Goal: Information Seeking & Learning: Learn about a topic

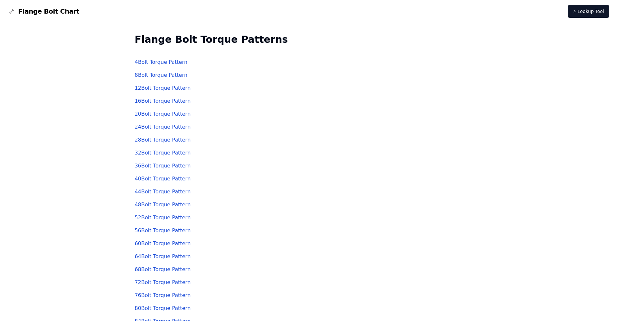
click at [162, 61] on link "4 Bolt Torque Pattern" at bounding box center [161, 62] width 53 height 6
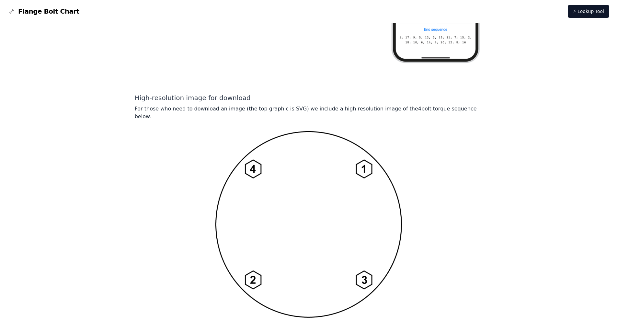
scroll to position [446, 0]
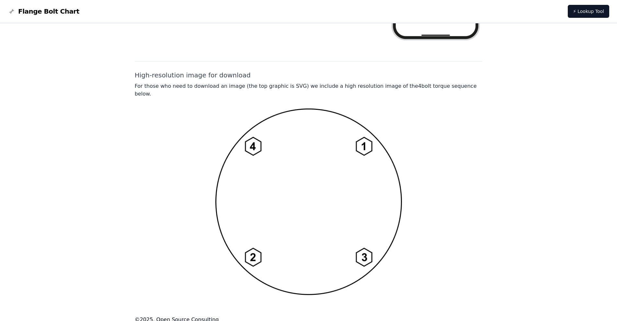
click at [369, 195] on img at bounding box center [308, 201] width 186 height 187
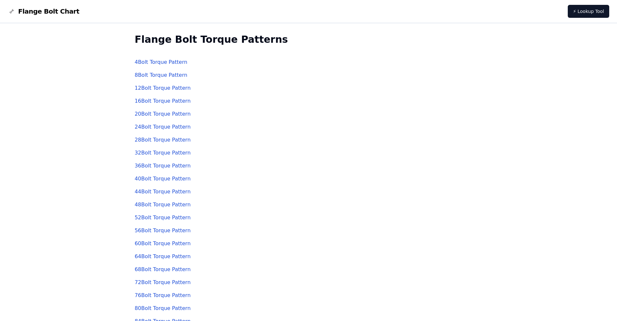
click at [163, 73] on link "8 Bolt Torque Pattern" at bounding box center [161, 75] width 53 height 6
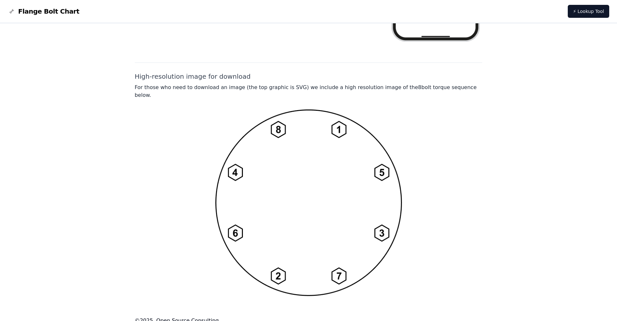
scroll to position [446, 0]
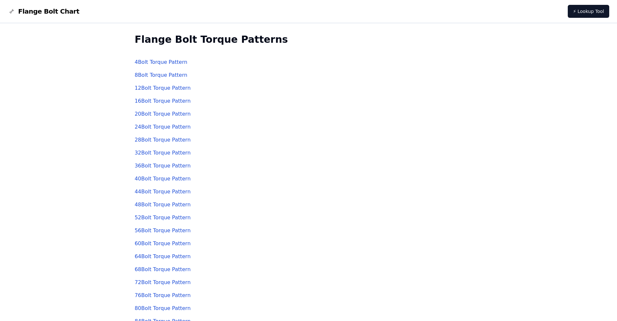
click at [161, 86] on link "12 Bolt Torque Pattern" at bounding box center [163, 88] width 56 height 6
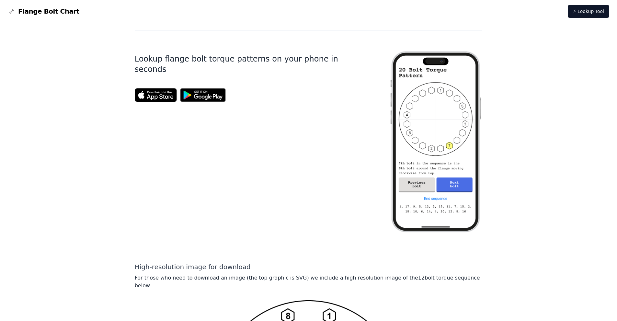
scroll to position [446, 0]
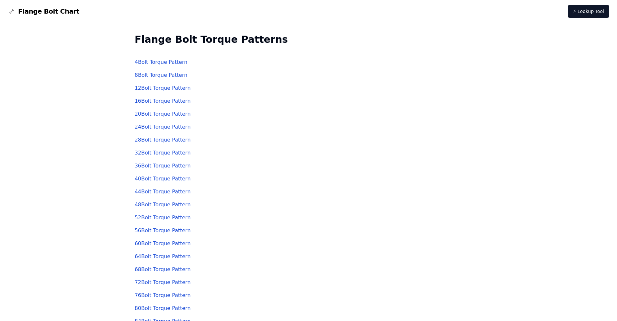
click at [153, 100] on link "16 Bolt Torque Pattern" at bounding box center [163, 101] width 56 height 6
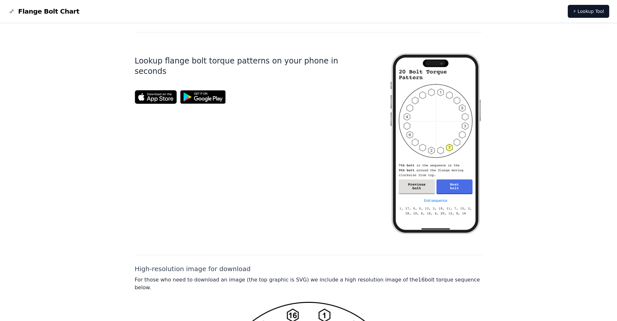
scroll to position [446, 0]
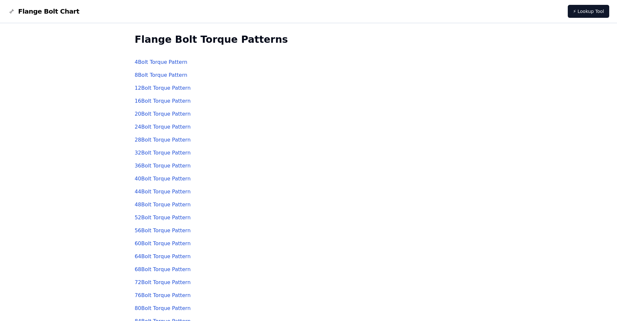
click at [150, 115] on link "20 Bolt Torque Pattern" at bounding box center [163, 114] width 56 height 6
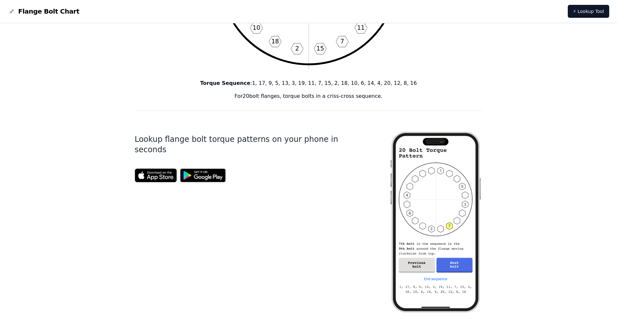
scroll to position [446, 0]
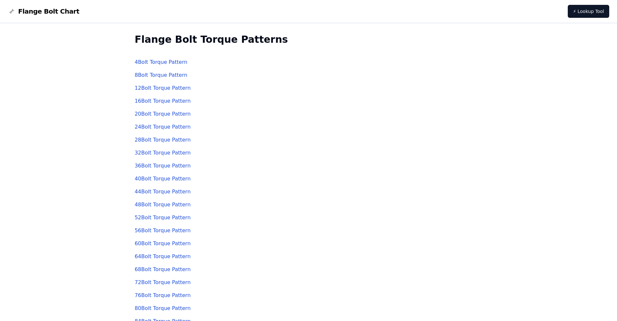
click at [162, 128] on link "24 Bolt Torque Pattern" at bounding box center [163, 127] width 56 height 6
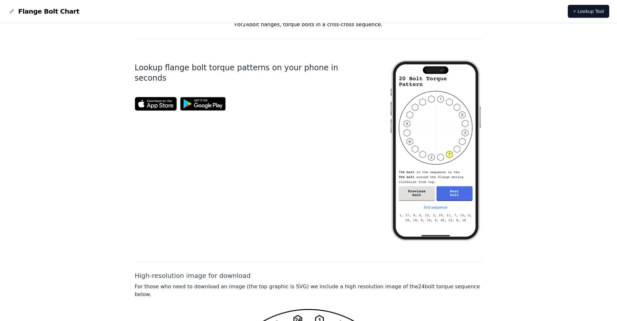
scroll to position [446, 0]
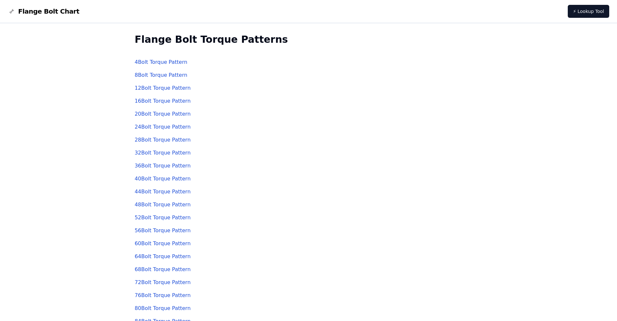
click at [148, 138] on link "28 Bolt Torque Pattern" at bounding box center [163, 140] width 56 height 6
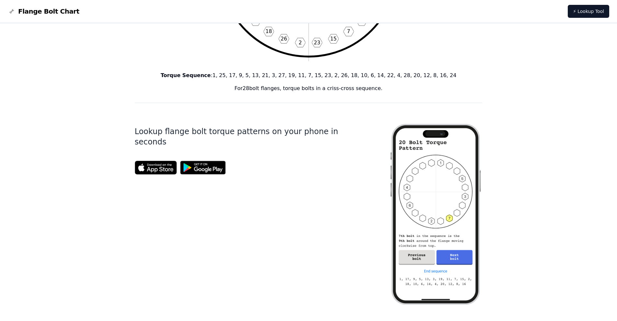
scroll to position [446, 0]
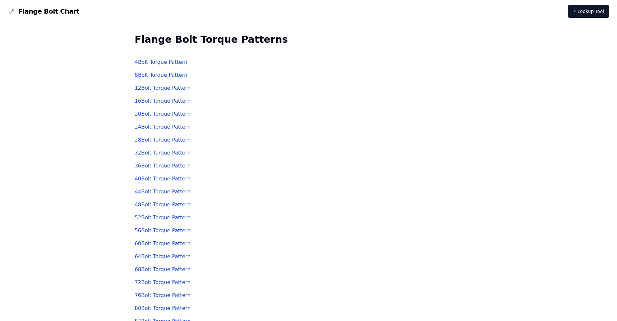
click at [159, 154] on link "32 Bolt Torque Pattern" at bounding box center [163, 153] width 56 height 6
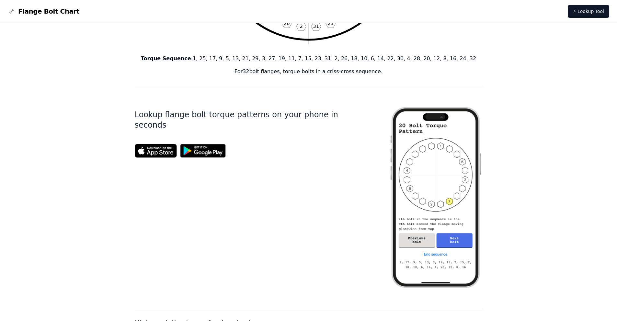
scroll to position [446, 0]
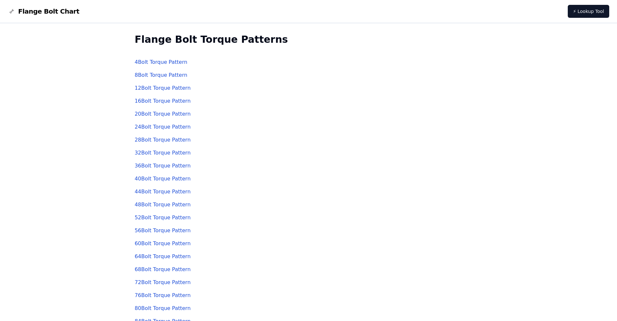
click at [154, 165] on link "36 Bolt Torque Pattern" at bounding box center [163, 166] width 56 height 6
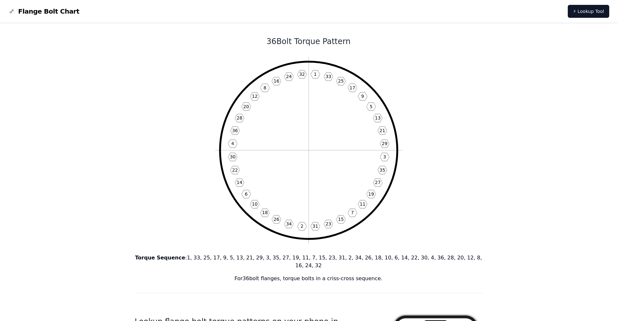
scroll to position [446, 0]
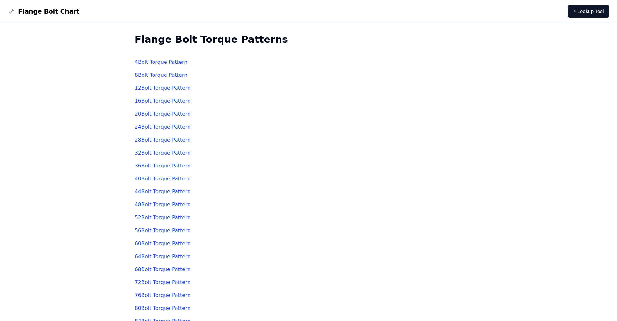
click at [159, 177] on link "40 Bolt Torque Pattern" at bounding box center [163, 178] width 56 height 6
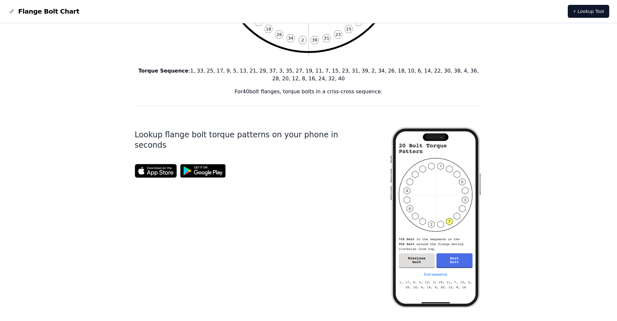
scroll to position [446, 0]
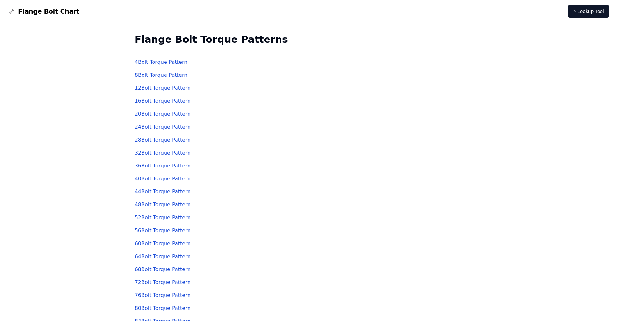
click at [153, 192] on link "44 Bolt Torque Pattern" at bounding box center [163, 191] width 56 height 6
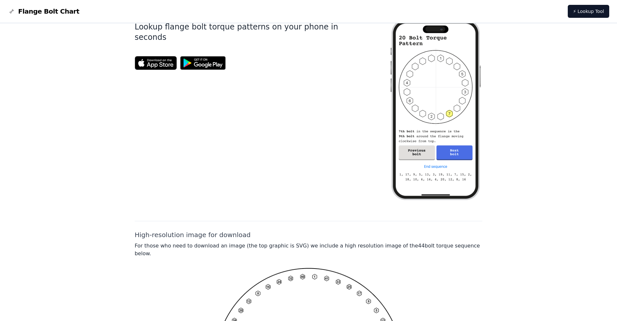
scroll to position [454, 0]
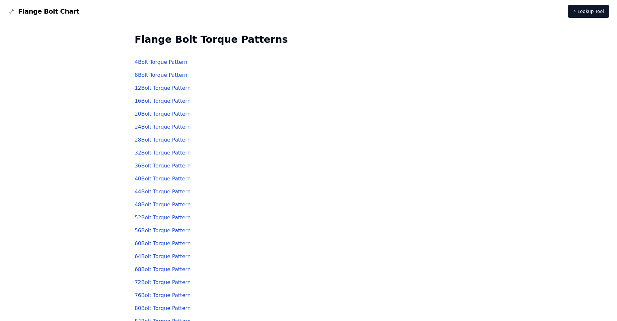
click at [161, 207] on link "48 Bolt Torque Pattern" at bounding box center [163, 204] width 56 height 6
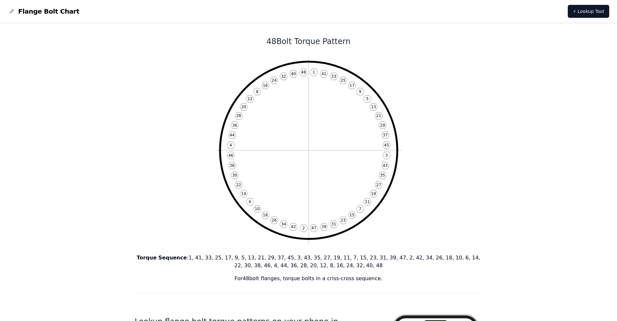
scroll to position [454, 0]
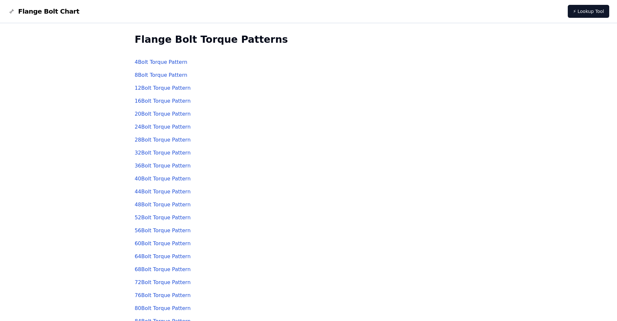
click at [150, 219] on link "52 Bolt Torque Pattern" at bounding box center [163, 217] width 56 height 6
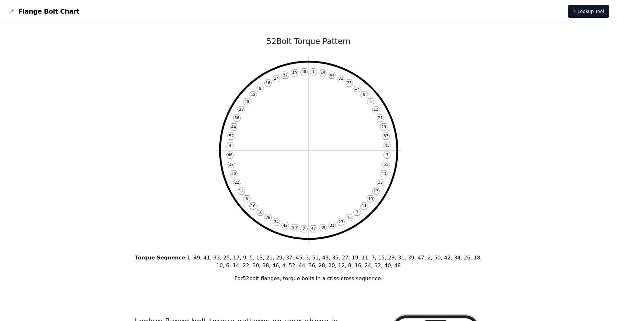
drag, startPoint x: 300, startPoint y: 152, endPoint x: 287, endPoint y: 143, distance: 16.4
click at [287, 143] on icon "1 49 41 33 25 17 9 5 13 21 29 37 45 3 51 43 35 27 19 11 7 15 23 31 39 47 2 50 4…" at bounding box center [308, 150] width 186 height 186
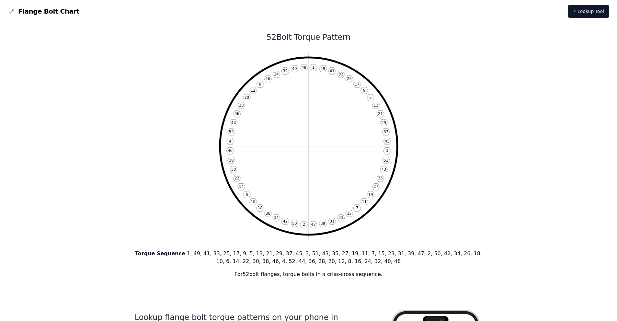
scroll to position [356, 0]
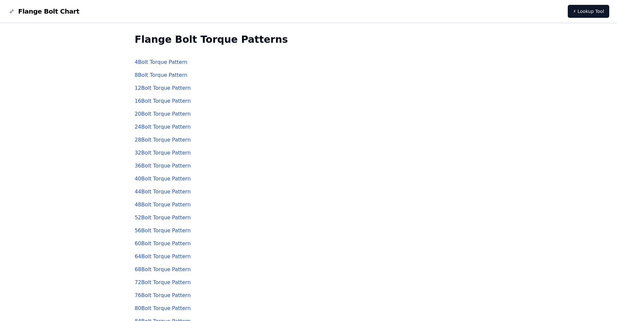
click at [152, 227] on link "56 Bolt Torque Pattern" at bounding box center [163, 230] width 56 height 6
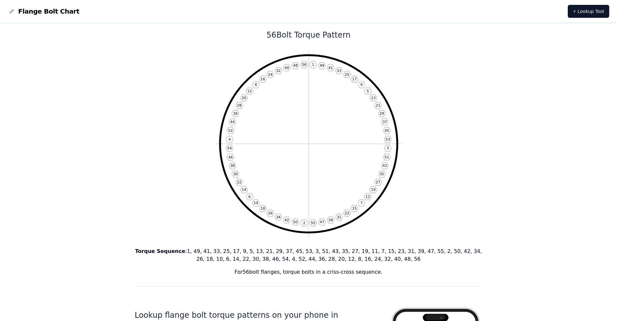
scroll to position [454, 0]
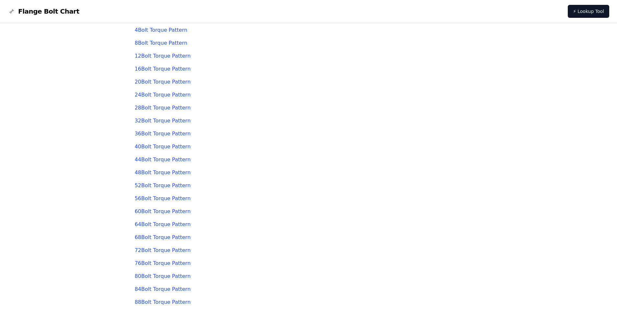
scroll to position [32, 0]
click at [163, 210] on link "60 Bolt Torque Pattern" at bounding box center [163, 211] width 56 height 6
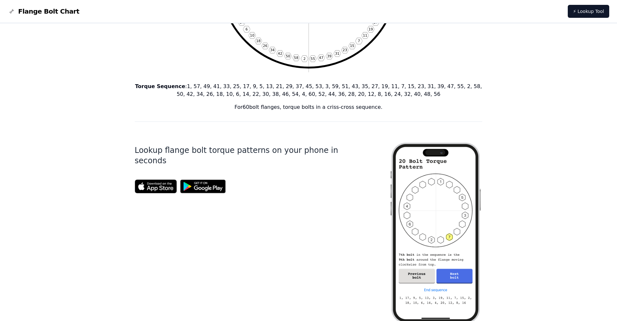
scroll to position [454, 0]
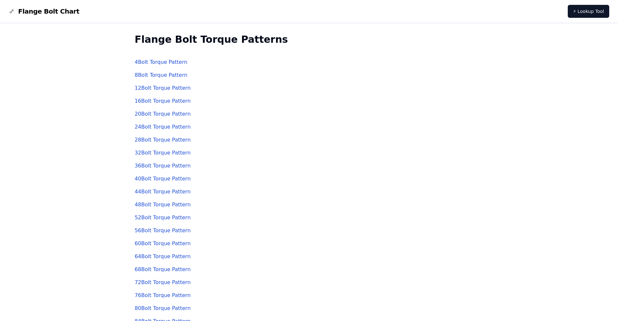
click at [165, 60] on link "4 Bolt Torque Pattern" at bounding box center [161, 62] width 53 height 6
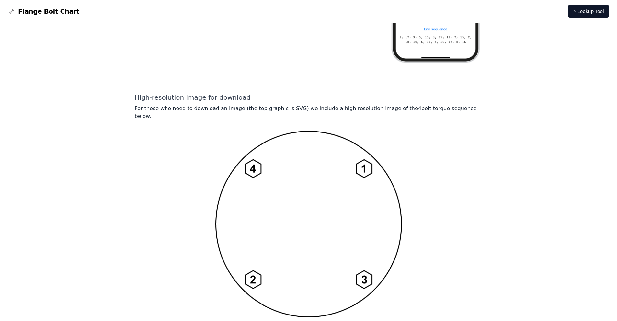
scroll to position [446, 0]
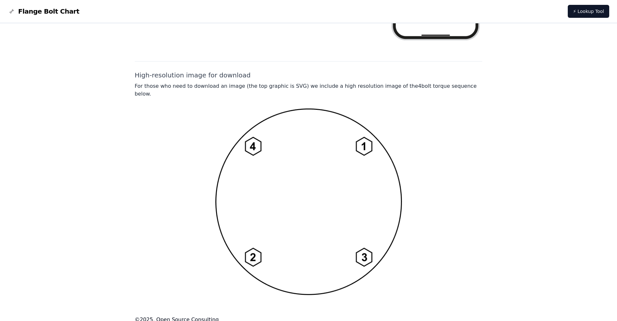
click at [319, 185] on img at bounding box center [308, 201] width 186 height 187
